Goal: Transaction & Acquisition: Purchase product/service

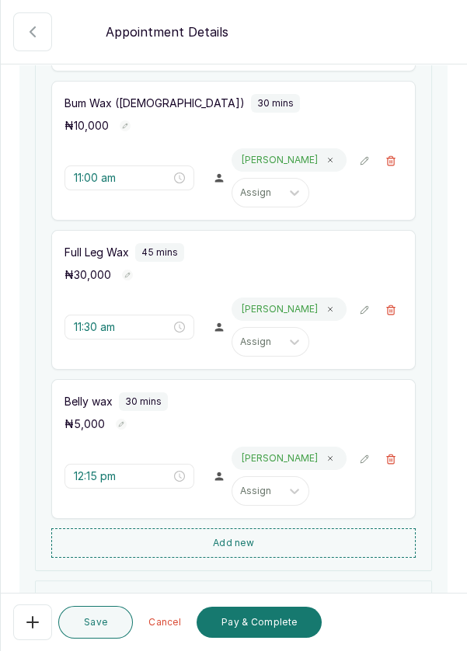
scroll to position [583, 0]
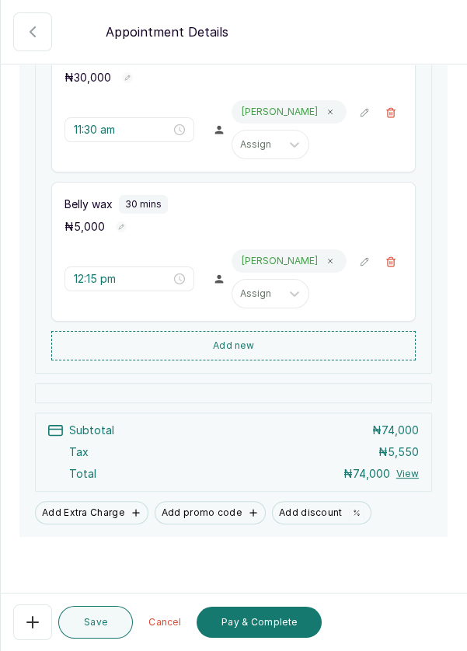
click at [262, 629] on button "Pay & Complete" at bounding box center [259, 622] width 125 height 31
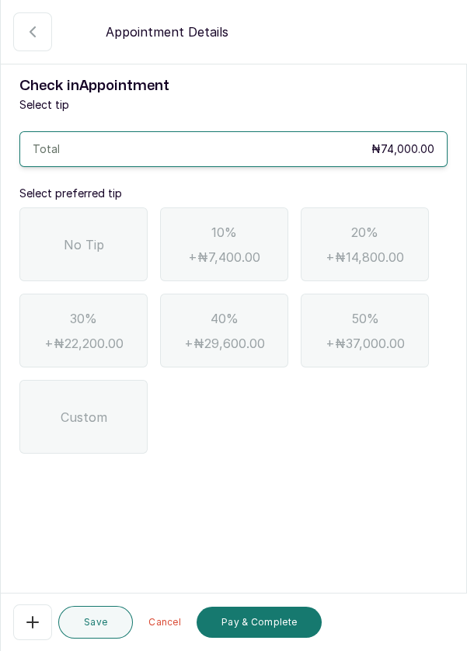
scroll to position [0, 0]
click at [98, 253] on div "No Tip" at bounding box center [83, 245] width 128 height 74
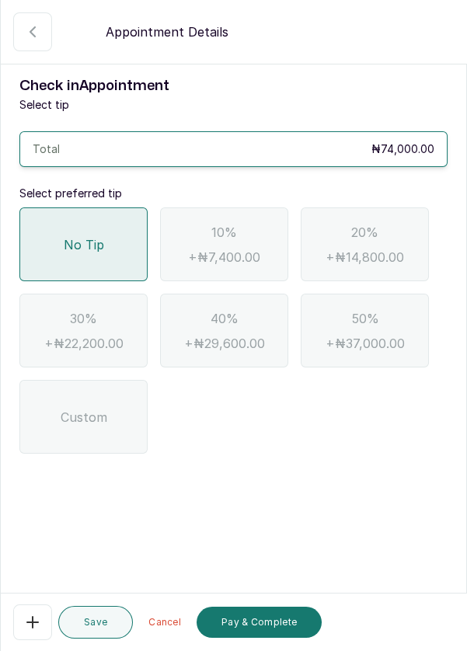
click at [260, 625] on button "Pay & Complete" at bounding box center [259, 622] width 125 height 31
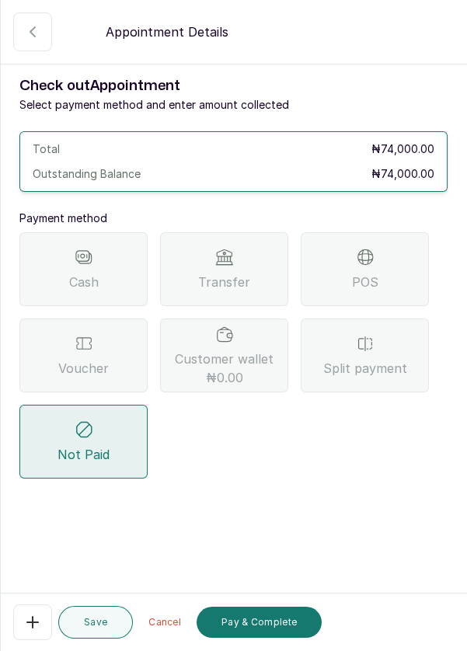
click at [368, 263] on icon at bounding box center [365, 257] width 19 height 19
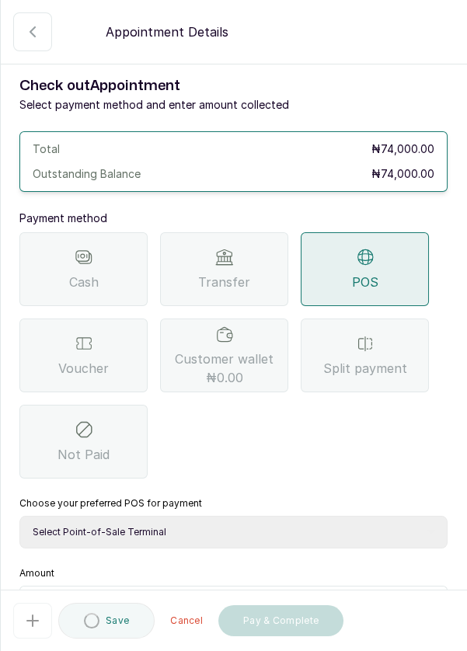
click at [272, 542] on select "Select Point-of-Sale Terminal Pos- Flutterwave Zenith Bank POS - Paga Paga POS …" at bounding box center [233, 532] width 428 height 33
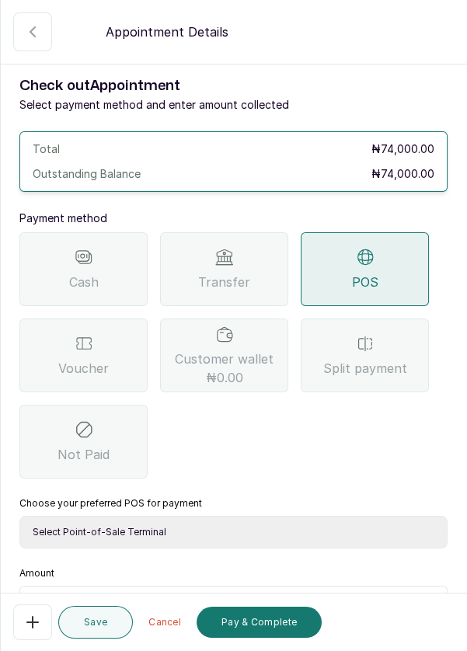
select select "ea021b39-a6bc-4e4d-b5d1-02cb72451b32"
click at [19, 516] on select "Select Point-of-Sale Terminal Pos- Flutterwave Zenith Bank POS - Paga Paga POS …" at bounding box center [233, 532] width 428 height 33
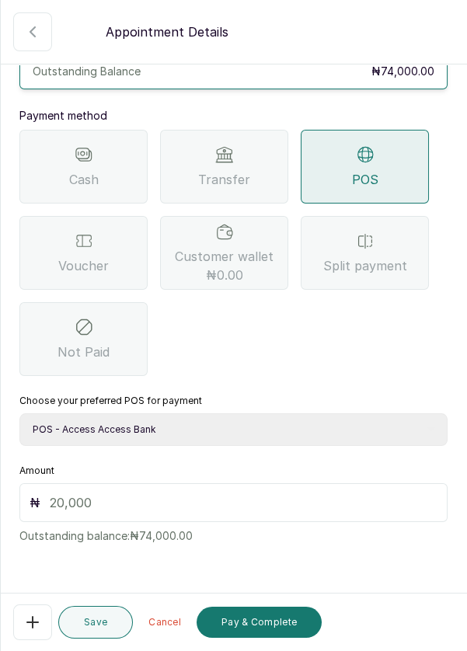
click at [277, 518] on div "₦" at bounding box center [233, 502] width 428 height 39
click at [232, 508] on input "text" at bounding box center [244, 503] width 388 height 19
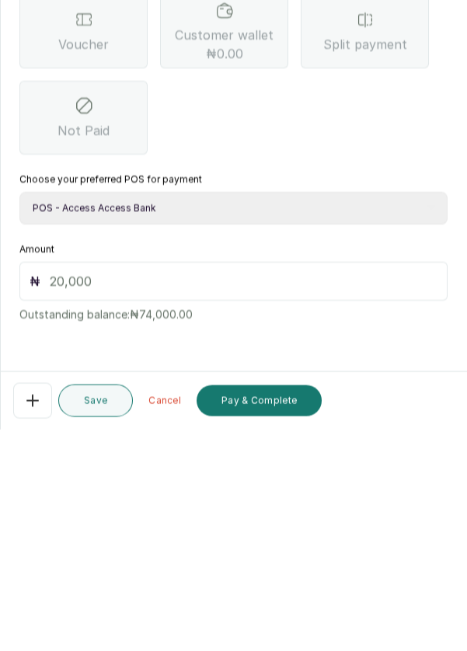
scroll to position [64, 0]
type input "74"
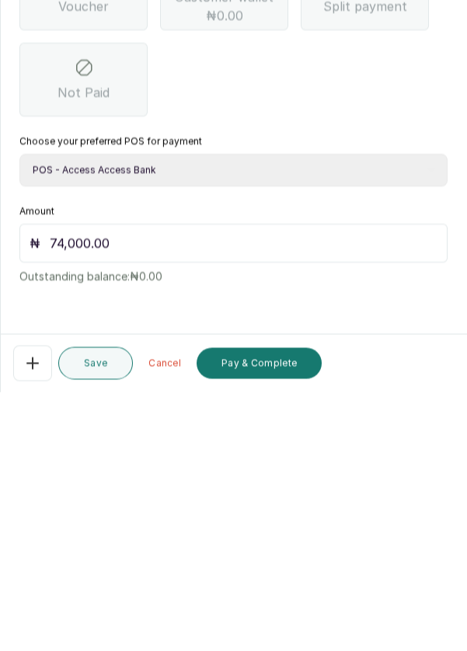
scroll to position [75, 0]
type input "74,000.00"
click at [267, 619] on button "Pay & Complete" at bounding box center [259, 622] width 125 height 31
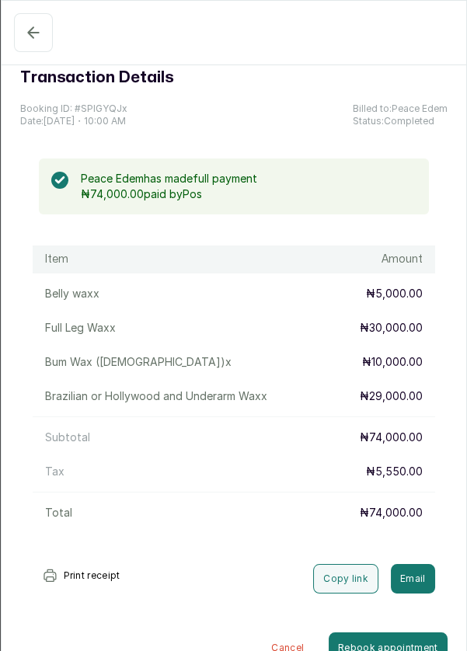
click at [21, 26] on button "Confirmed" at bounding box center [33, 32] width 39 height 39
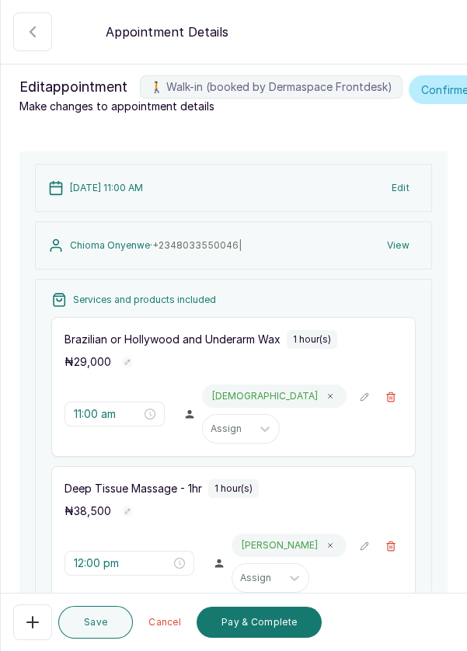
scroll to position [307, 0]
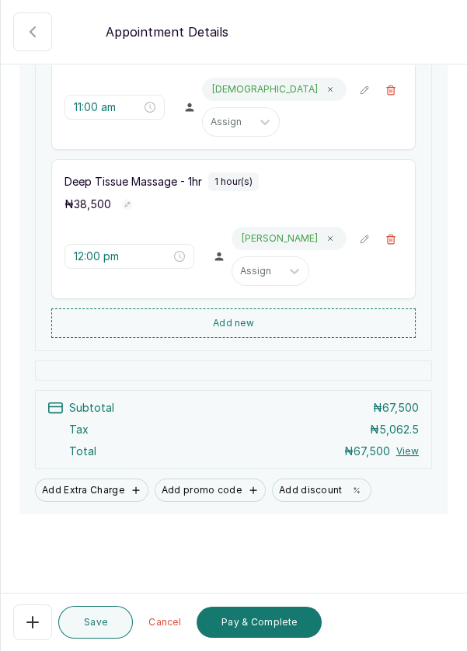
click at [258, 630] on button "Pay & Complete" at bounding box center [259, 622] width 125 height 31
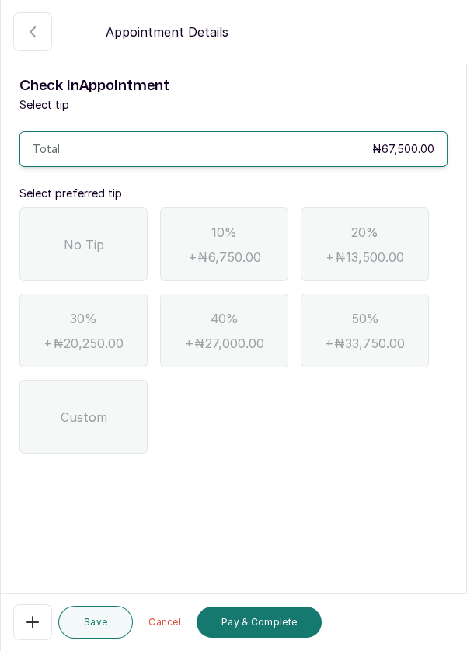
scroll to position [0, 0]
click at [100, 243] on span "No Tip" at bounding box center [84, 245] width 40 height 19
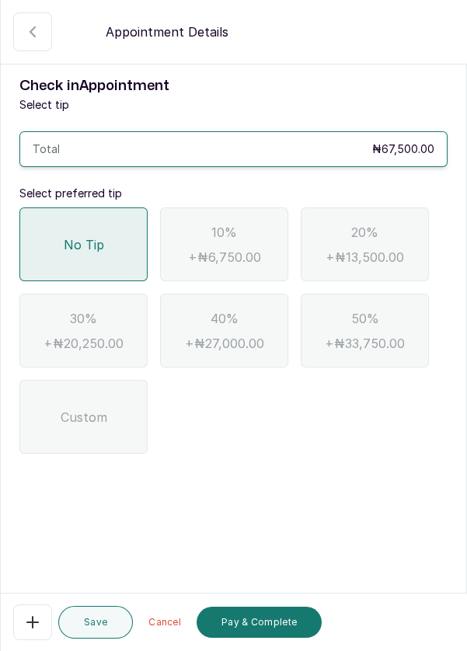
click at [253, 632] on button "Pay & Complete" at bounding box center [259, 622] width 125 height 31
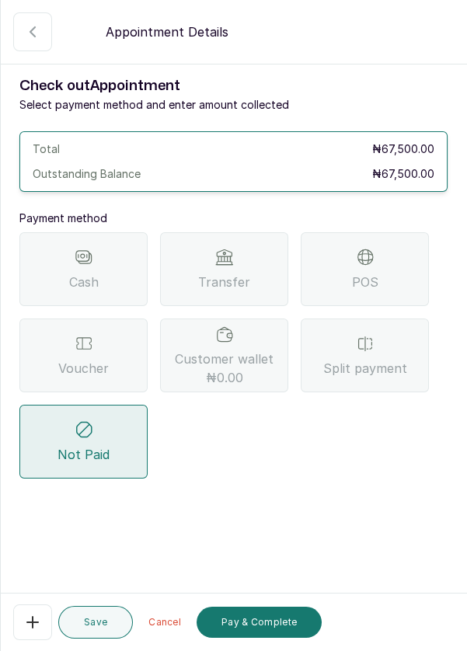
click at [396, 274] on div "POS" at bounding box center [365, 269] width 128 height 74
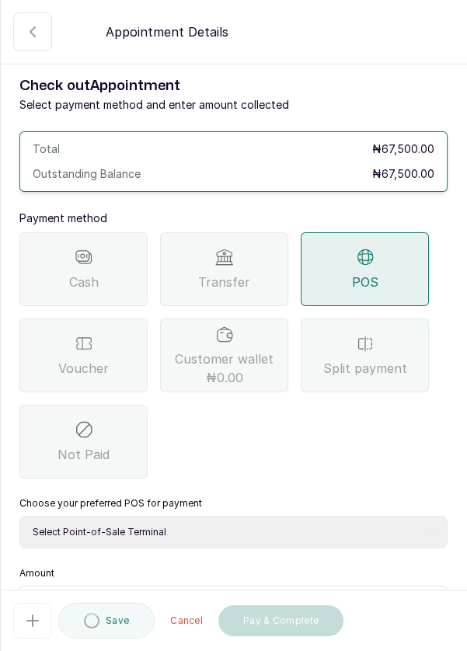
click at [251, 538] on select "Select Point-of-Sale Terminal Pos- Flutterwave Zenith Bank POS - Paga Paga POS …" at bounding box center [233, 532] width 428 height 33
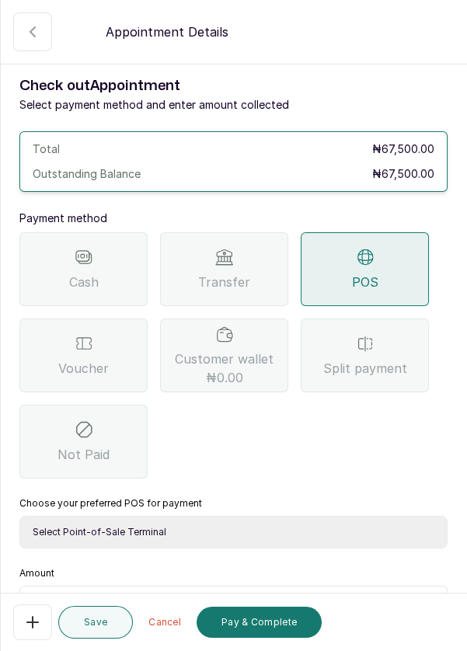
select select "ea021b39-a6bc-4e4d-b5d1-02cb72451b32"
click at [19, 516] on select "Select Point-of-Sale Terminal Pos- Flutterwave Zenith Bank POS - Paga Paga POS …" at bounding box center [233, 532] width 428 height 33
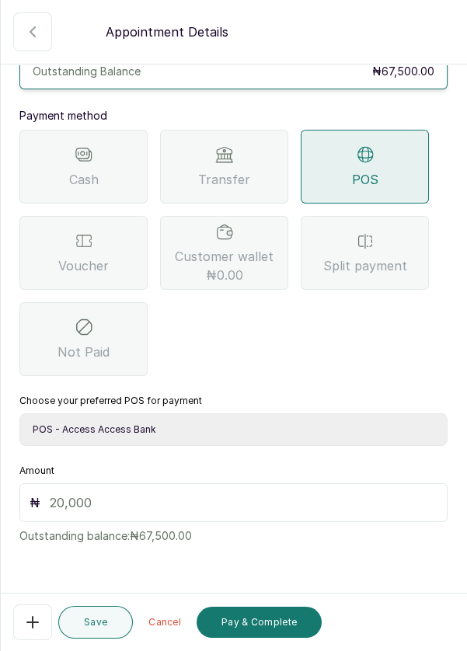
click at [253, 524] on p "Outstanding balance: ₦67,500.00" at bounding box center [233, 533] width 428 height 22
click at [271, 509] on input "text" at bounding box center [244, 503] width 388 height 19
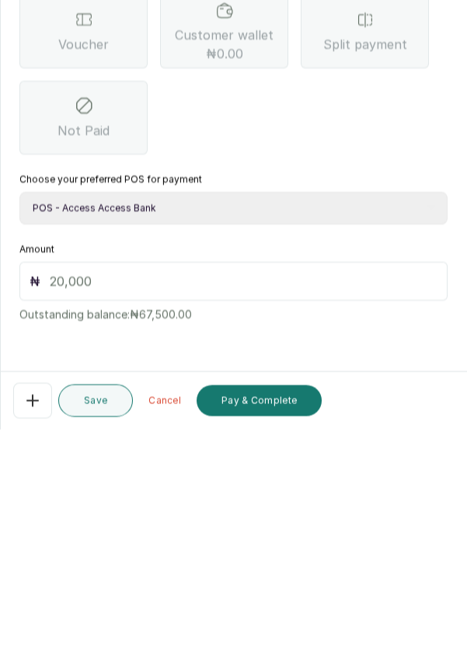
scroll to position [64, 0]
type input "67"
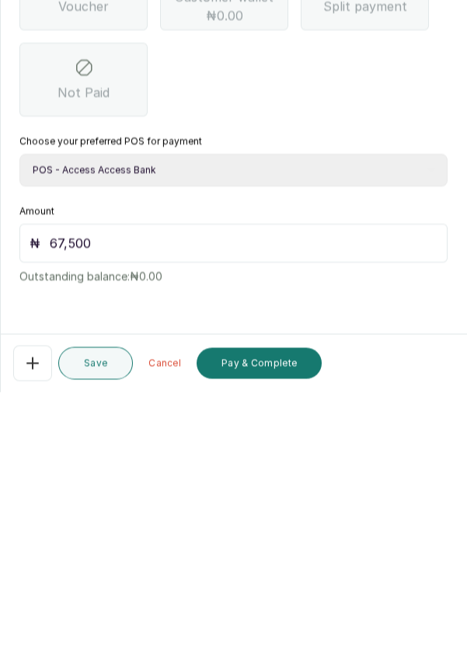
scroll to position [75, 0]
type input "67,500"
click at [257, 616] on button "Pay & Complete" at bounding box center [259, 622] width 125 height 31
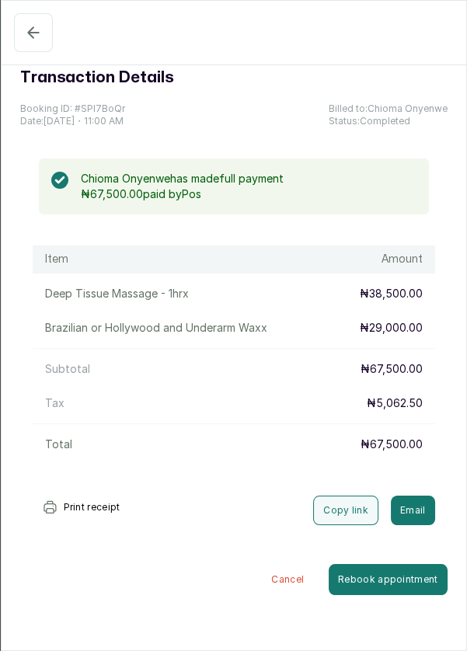
click at [30, 27] on icon "button" at bounding box center [33, 32] width 19 height 19
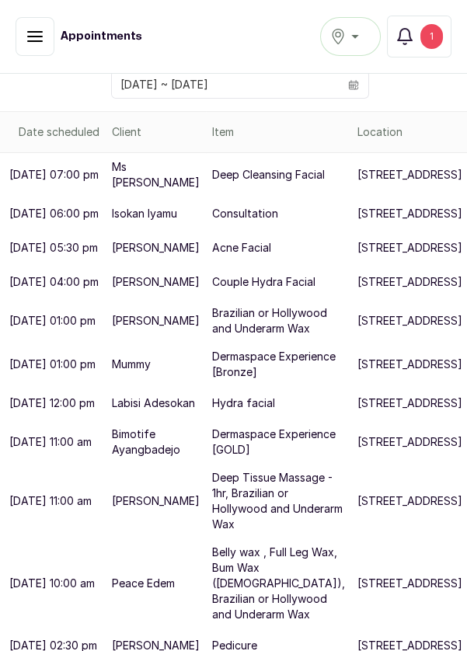
click at [427, 33] on div "1" at bounding box center [431, 36] width 23 height 25
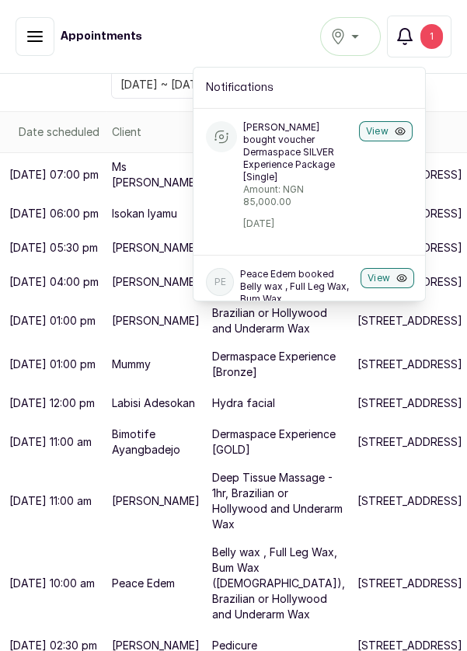
click at [372, 182] on div "[PERSON_NAME] bought voucher Dermaspace SILVER Experience Package [Single] Amou…" at bounding box center [310, 175] width 232 height 134
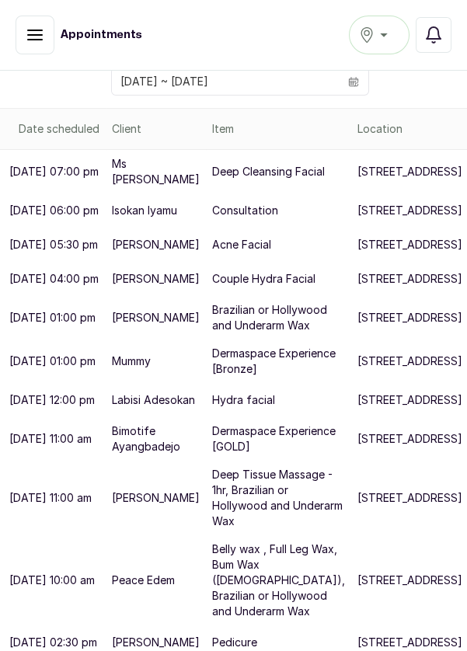
scroll to position [556, 0]
